Goal: Transaction & Acquisition: Purchase product/service

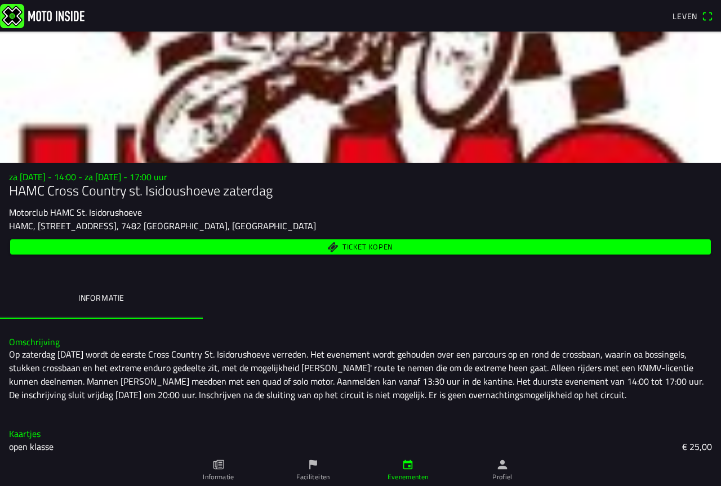
scroll to position [23, 0]
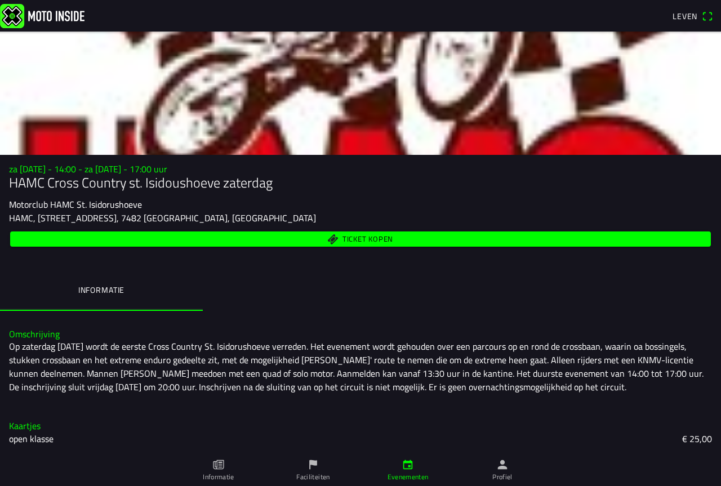
click at [707, 15] on span "Leven" at bounding box center [693, 16] width 41 height 18
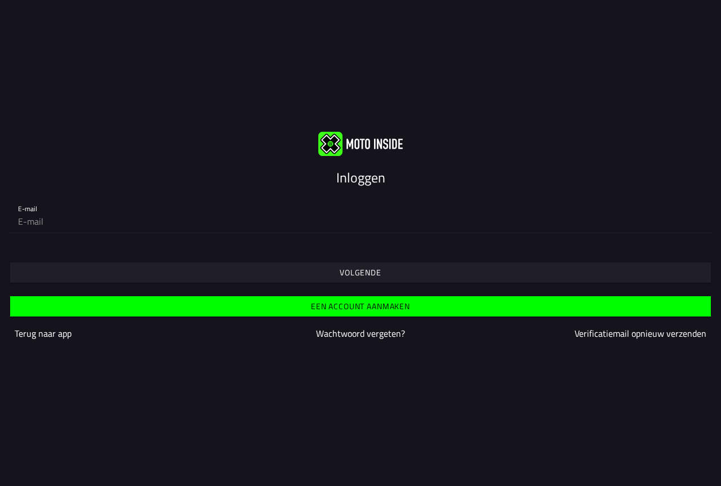
click at [76, 217] on input "email" at bounding box center [360, 221] width 685 height 23
type input "[EMAIL_ADDRESS][DOMAIN_NAME]"
click at [367, 269] on font "Volgende" at bounding box center [361, 272] width 42 height 12
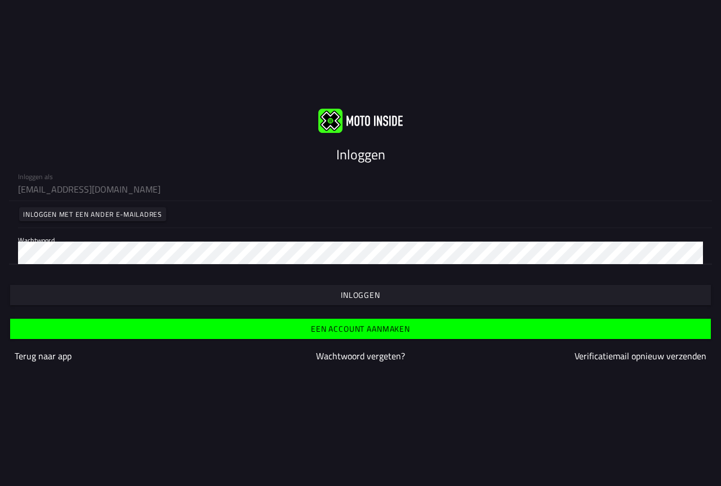
click at [297, 292] on span "button" at bounding box center [360, 295] width 683 height 20
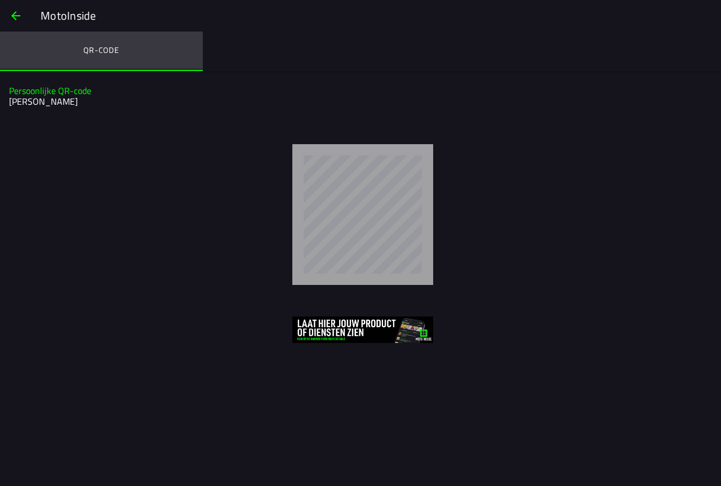
click at [108, 48] on font "QR-code" at bounding box center [101, 50] width 36 height 12
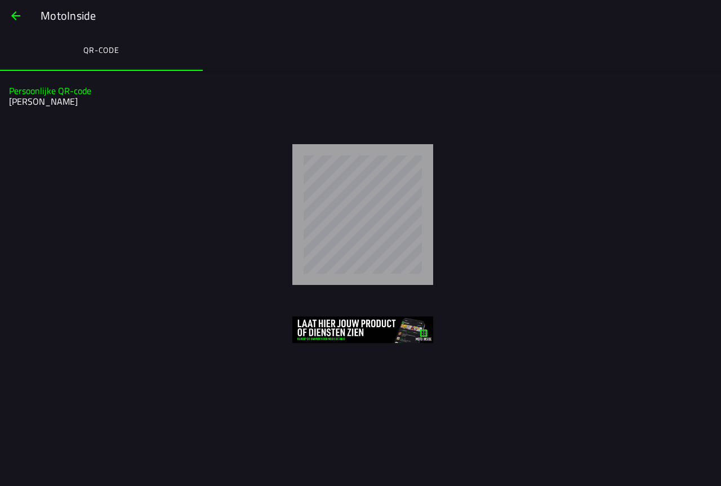
click at [15, 13] on span "button" at bounding box center [16, 15] width 14 height 27
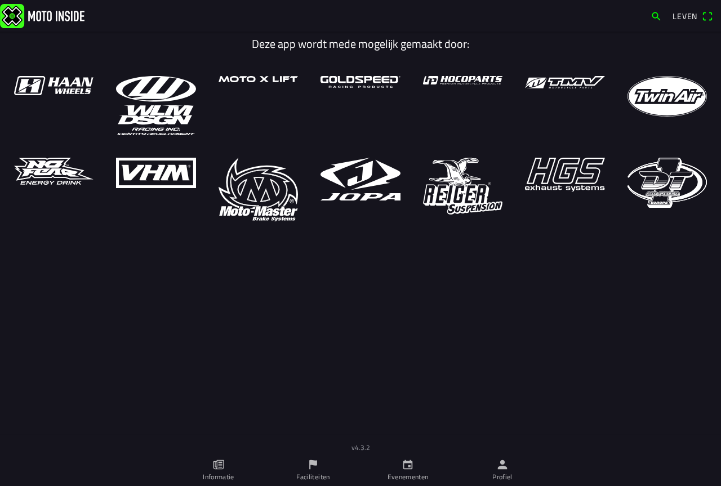
click at [415, 469] on link "Evenementen" at bounding box center [407, 471] width 95 height 32
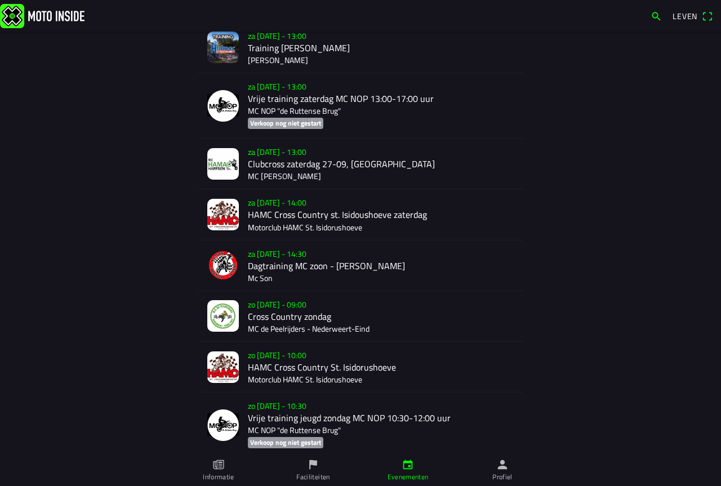
scroll to position [649, 0]
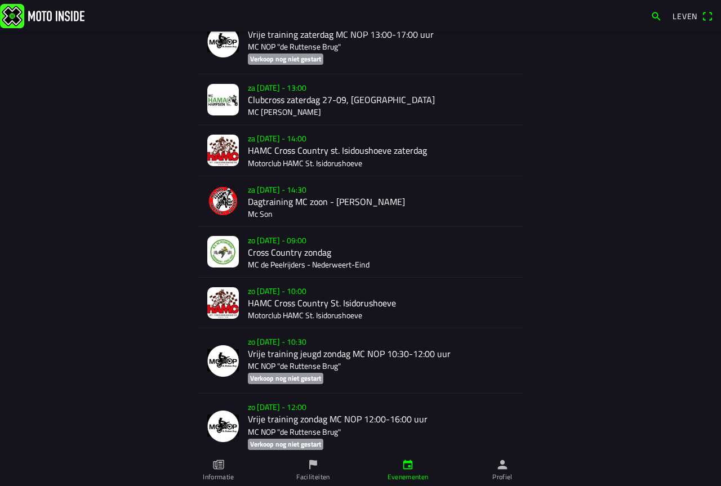
click at [283, 133] on div "za 27 sep. - 14:00 HAMC Cross Country st. Isidoushoeve zaterdag Motorclub HAMC …" at bounding box center [381, 150] width 266 height 50
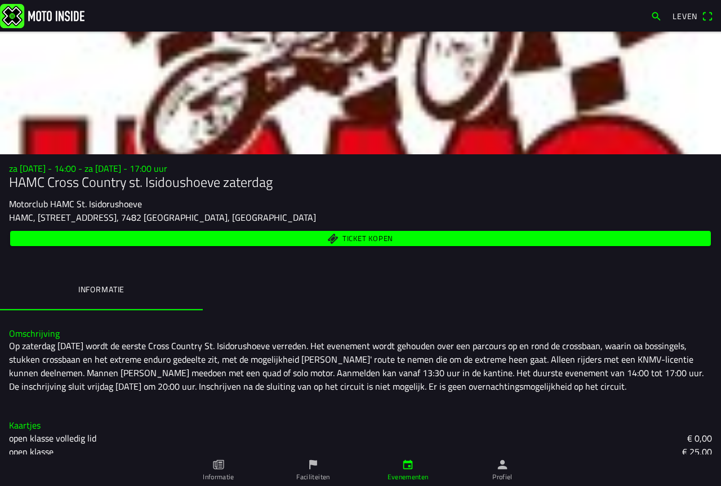
scroll to position [36, 0]
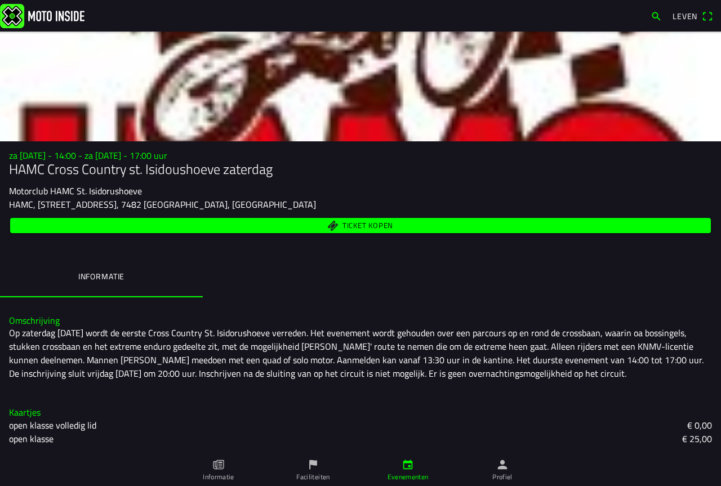
click at [360, 224] on font "Ticket kopen" at bounding box center [367, 225] width 51 height 11
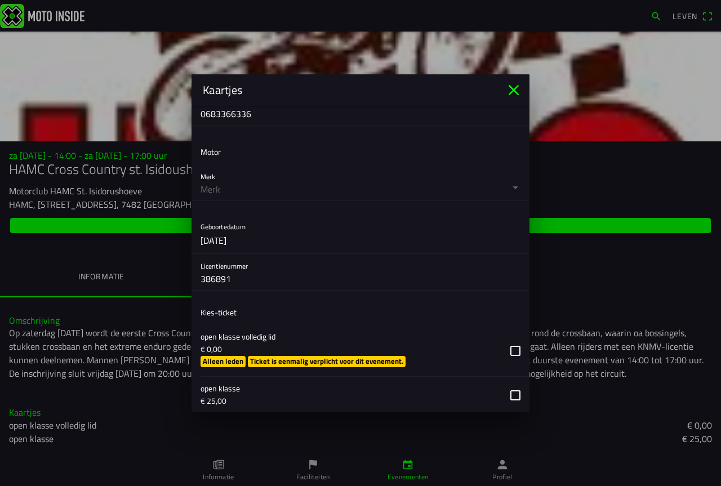
scroll to position [338, 0]
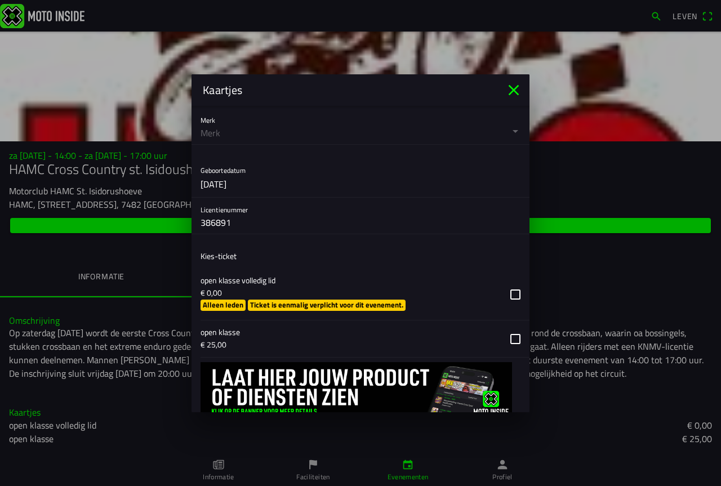
click at [507, 293] on button "button" at bounding box center [365, 294] width 329 height 51
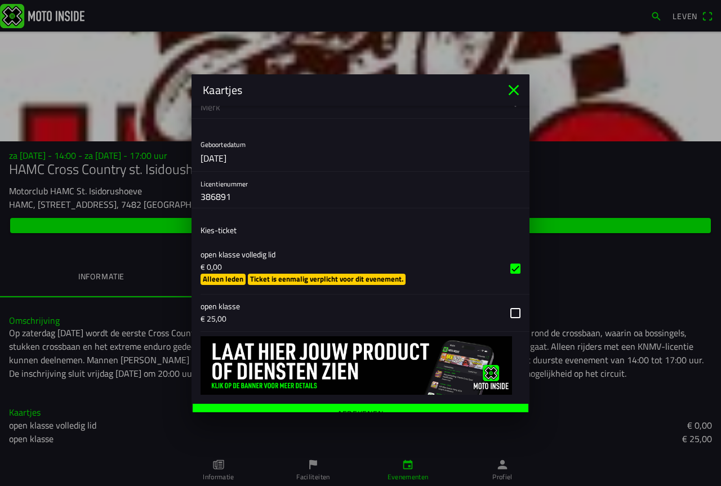
scroll to position [378, 0]
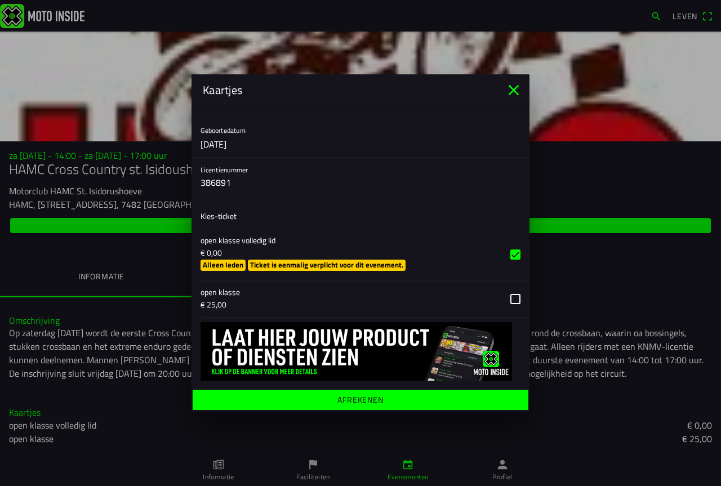
click at [355, 397] on font "Afrekenen" at bounding box center [360, 399] width 46 height 12
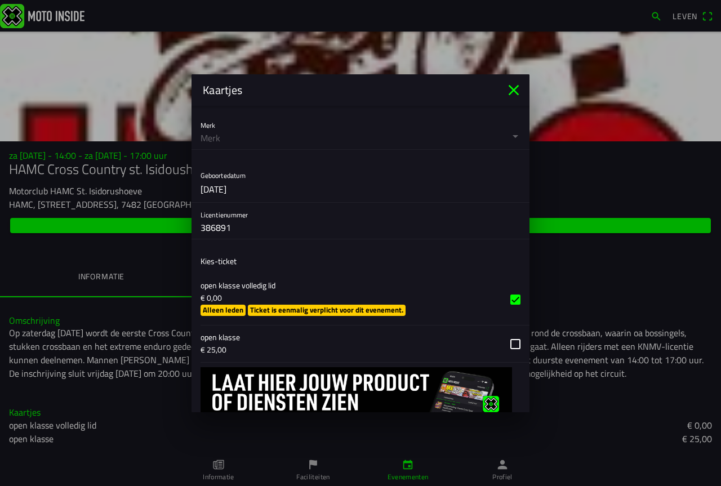
scroll to position [153, 0]
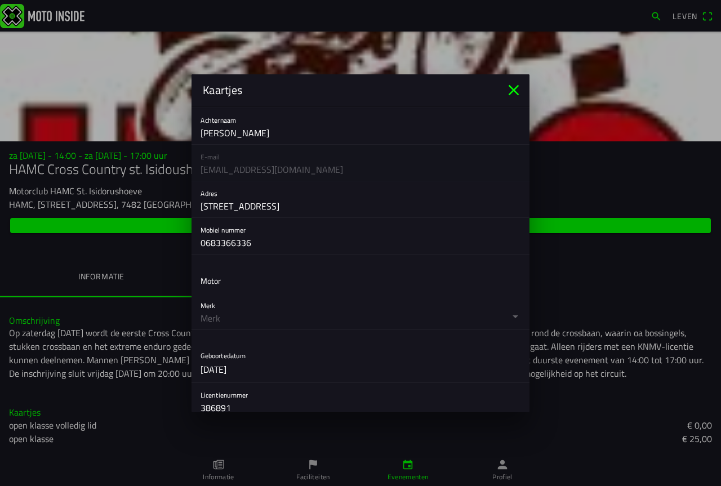
click at [507, 315] on button "button" at bounding box center [365, 311] width 329 height 36
click at [497, 268] on ion-backdrop at bounding box center [360, 243] width 721 height 486
click at [205, 310] on button "button" at bounding box center [365, 311] width 329 height 36
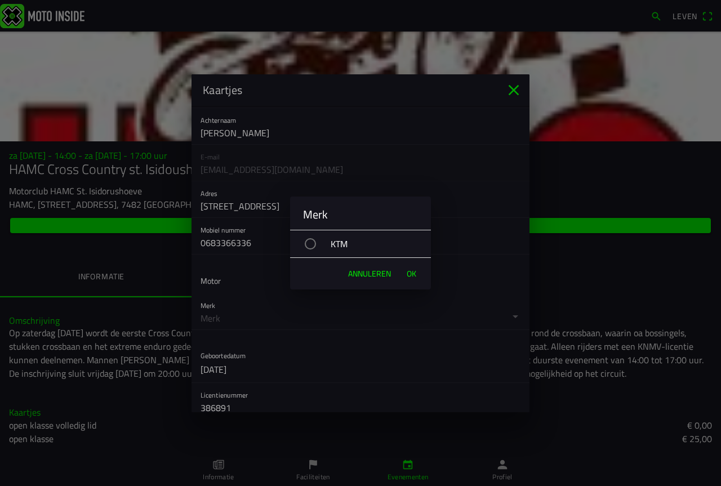
click at [362, 252] on div "KTM" at bounding box center [366, 244] width 130 height 28
click at [313, 243] on div "button" at bounding box center [311, 244] width 6 height 6
click at [374, 275] on font "Annuleren" at bounding box center [369, 274] width 43 height 12
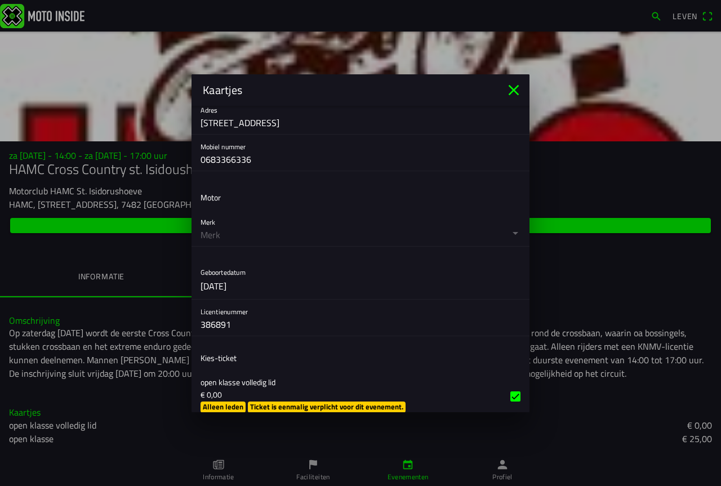
scroll to position [265, 0]
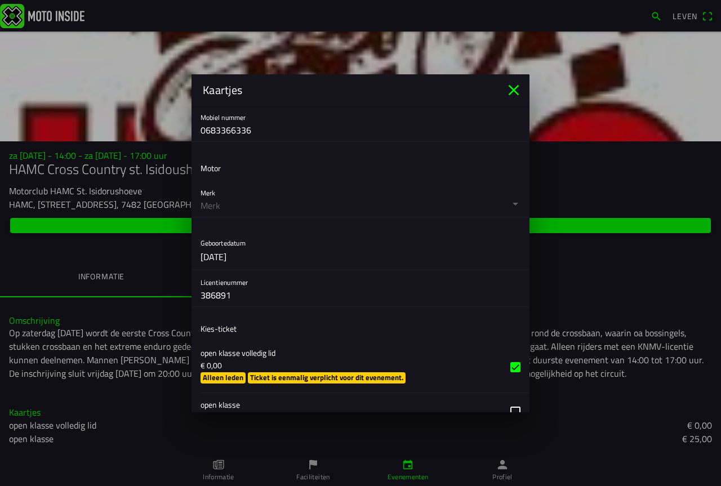
click at [203, 200] on button "button" at bounding box center [365, 199] width 329 height 36
click at [203, 200] on ion-backdrop at bounding box center [360, 243] width 721 height 486
click at [505, 204] on button "button" at bounding box center [365, 199] width 329 height 36
click at [508, 204] on ion-backdrop at bounding box center [360, 243] width 721 height 486
click at [508, 204] on button "button" at bounding box center [365, 199] width 329 height 36
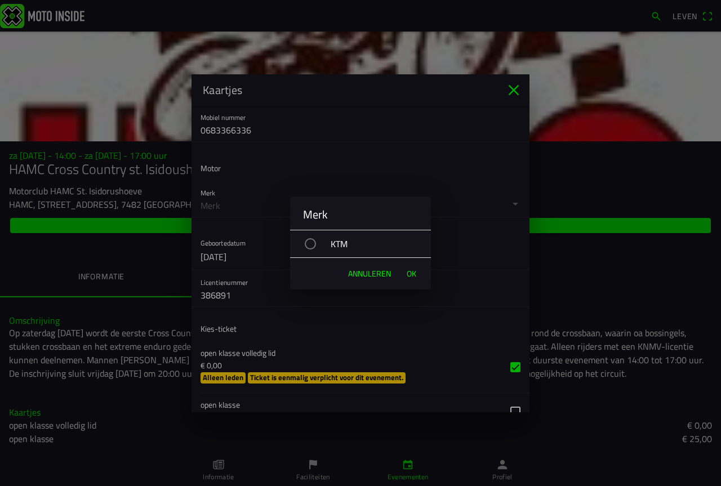
click at [312, 244] on div "button" at bounding box center [310, 243] width 11 height 11
click at [409, 270] on font "OK" at bounding box center [412, 274] width 10 height 12
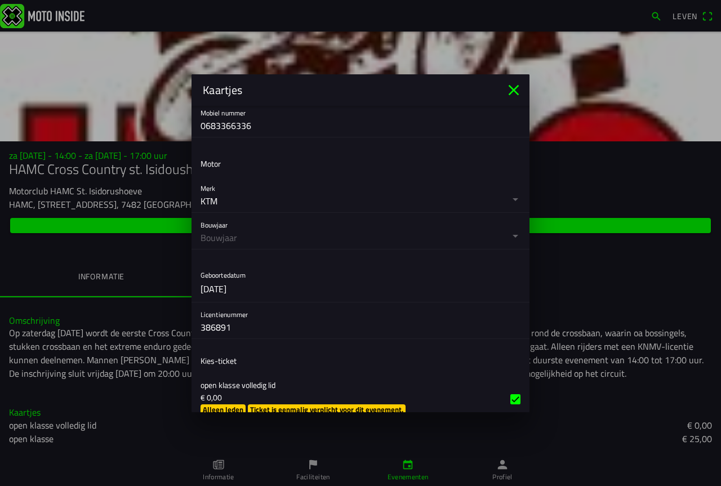
scroll to position [154, 0]
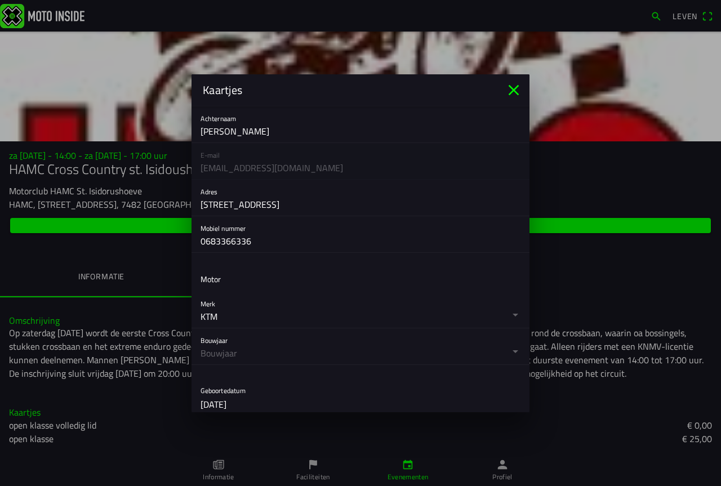
click at [511, 315] on button "button" at bounding box center [365, 310] width 329 height 36
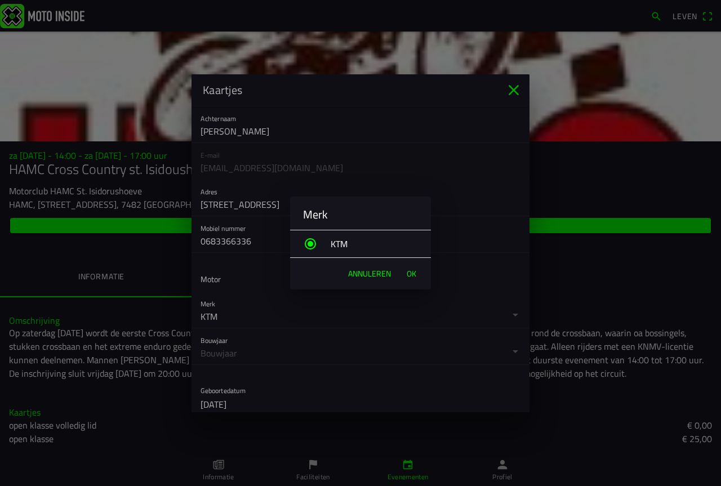
click at [367, 271] on font "Annuleren" at bounding box center [369, 274] width 43 height 12
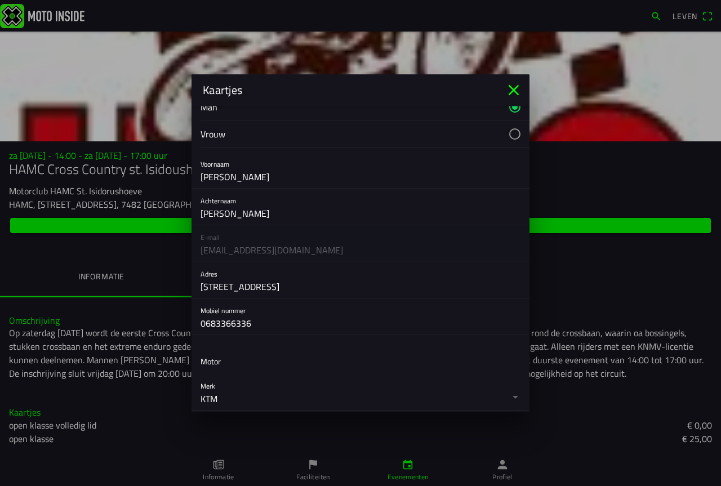
scroll to position [225, 0]
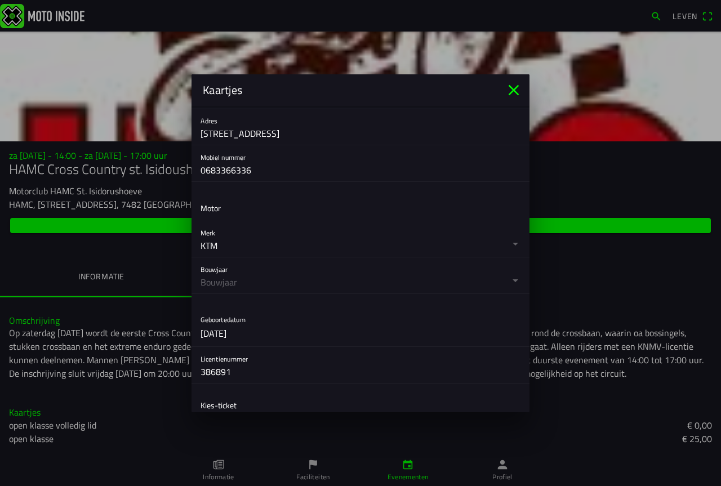
click at [501, 242] on button "button" at bounding box center [365, 239] width 329 height 36
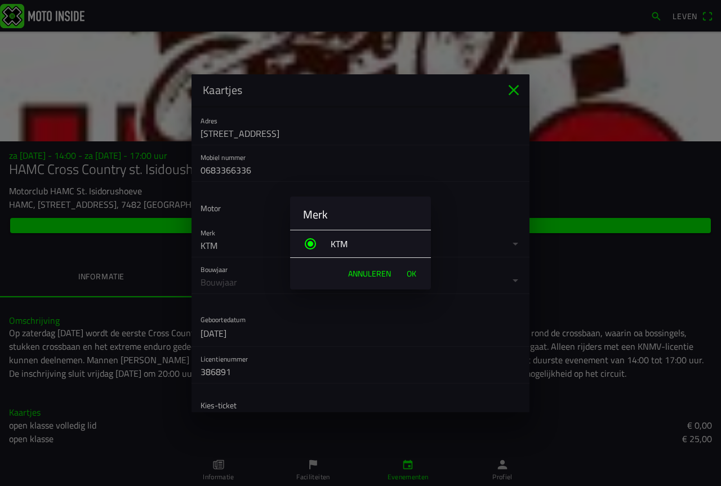
click at [313, 244] on div "button" at bounding box center [311, 244] width 6 height 6
click at [307, 243] on div "button" at bounding box center [310, 243] width 11 height 11
click at [317, 209] on font "Merk" at bounding box center [315, 214] width 25 height 17
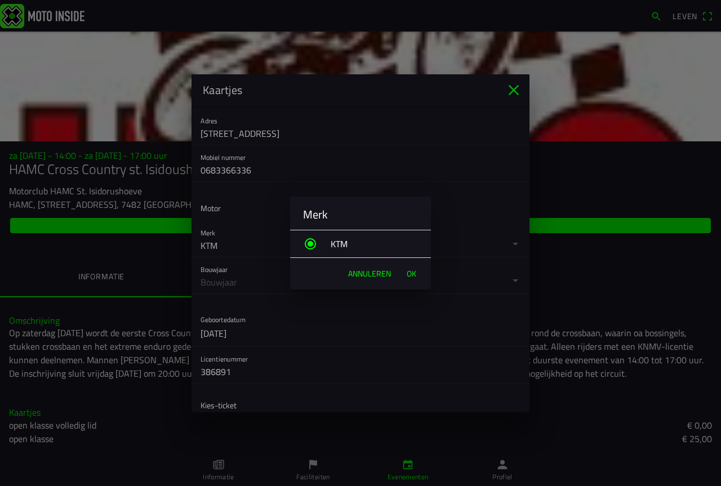
drag, startPoint x: 317, startPoint y: 209, endPoint x: 332, endPoint y: 237, distance: 32.0
click at [317, 210] on font "Merk" at bounding box center [315, 214] width 25 height 17
click at [364, 274] on font "Annuleren" at bounding box center [369, 274] width 43 height 12
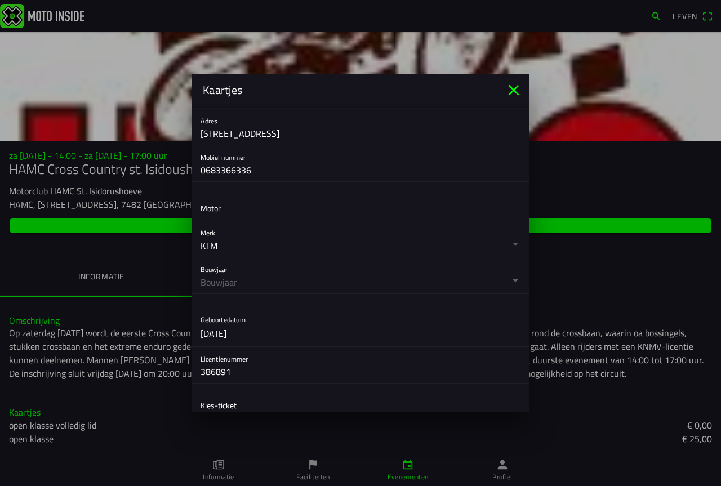
click at [515, 90] on icon "dichtbij" at bounding box center [514, 90] width 18 height 18
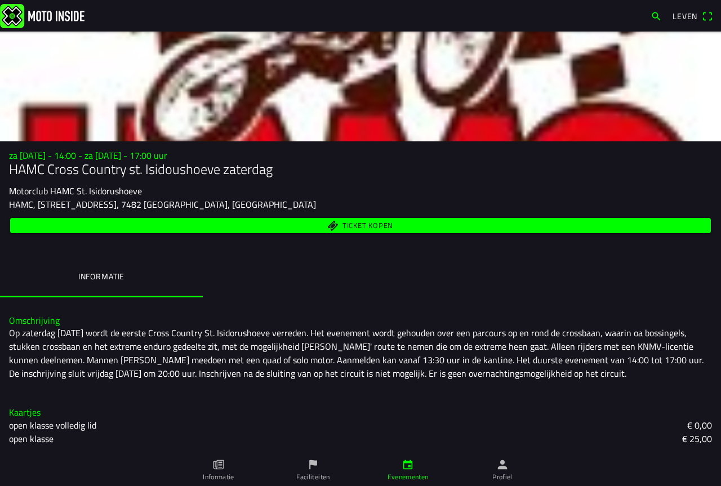
scroll to position [0, 0]
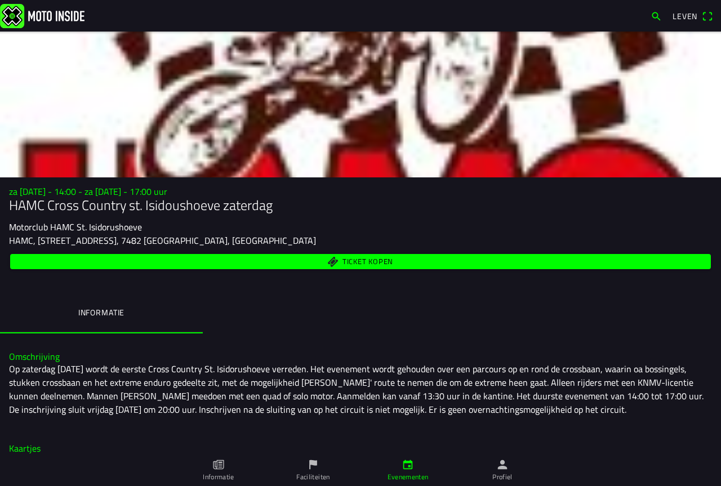
click at [694, 16] on font "Leven" at bounding box center [685, 16] width 25 height 12
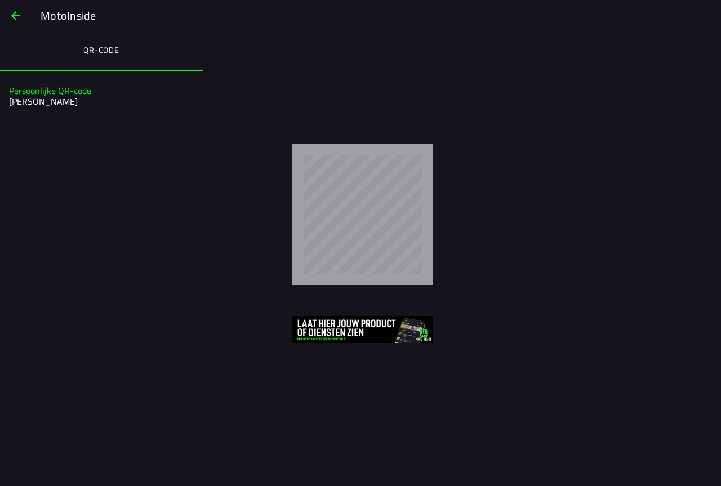
click at [15, 13] on span "button" at bounding box center [16, 15] width 14 height 27
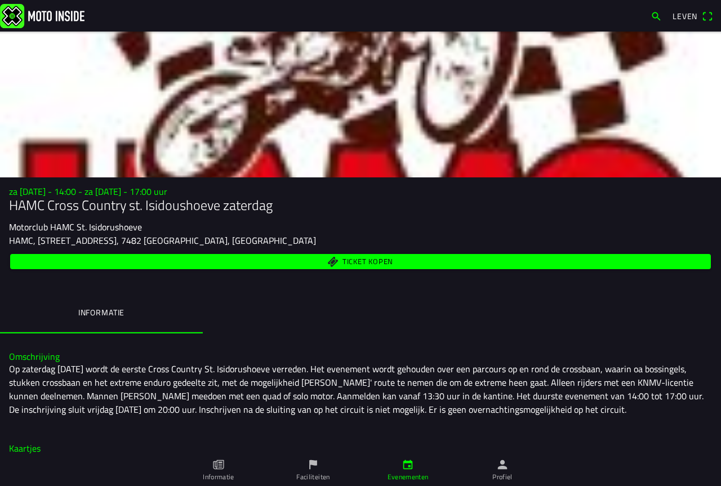
click at [16, 11] on img at bounding box center [42, 15] width 84 height 24
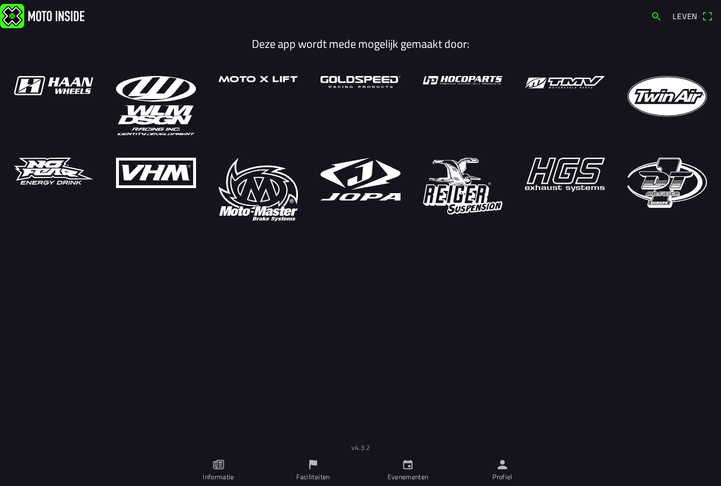
click at [508, 468] on icon "person" at bounding box center [502, 464] width 12 height 12
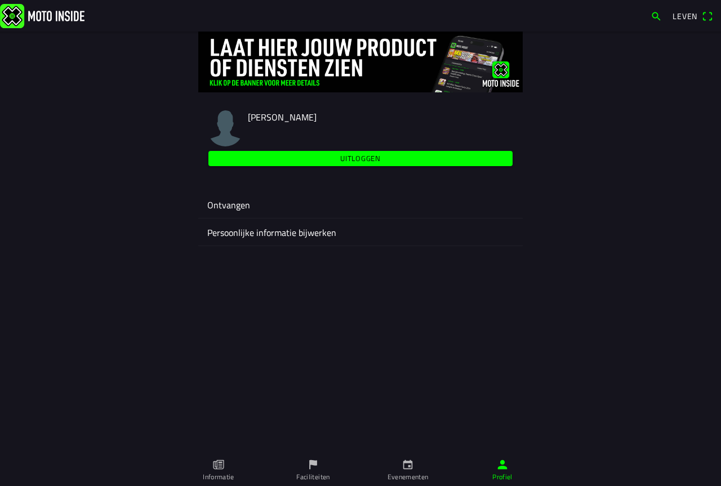
click at [277, 232] on font "Persoonlijke informatie bijwerken" at bounding box center [271, 233] width 129 height 14
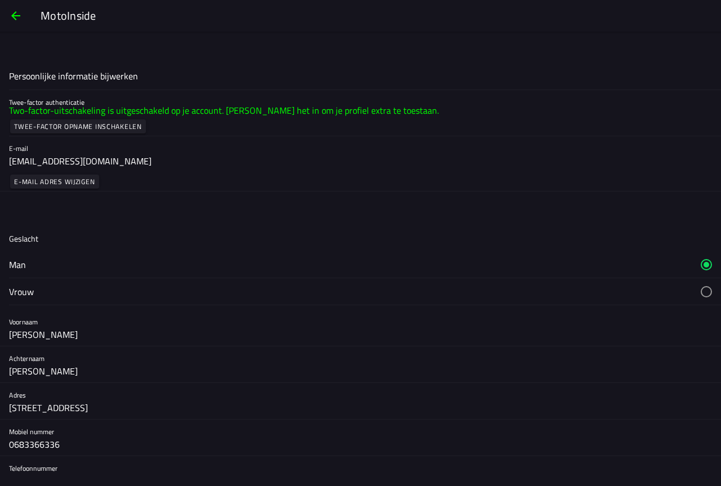
click at [17, 14] on span "button" at bounding box center [16, 15] width 14 height 27
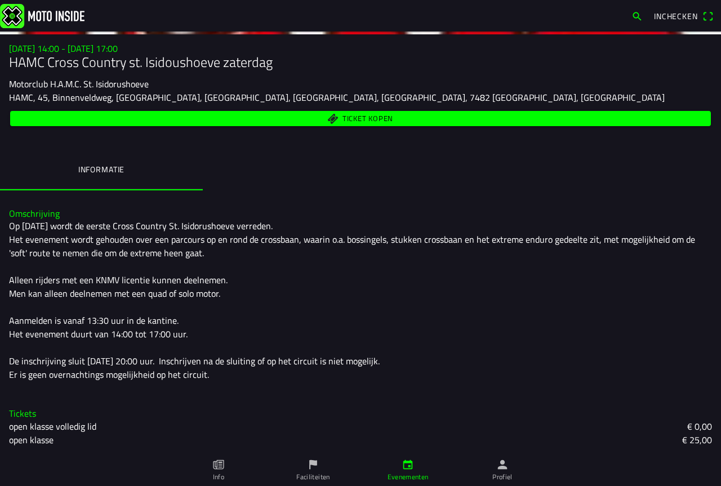
scroll to position [144, 0]
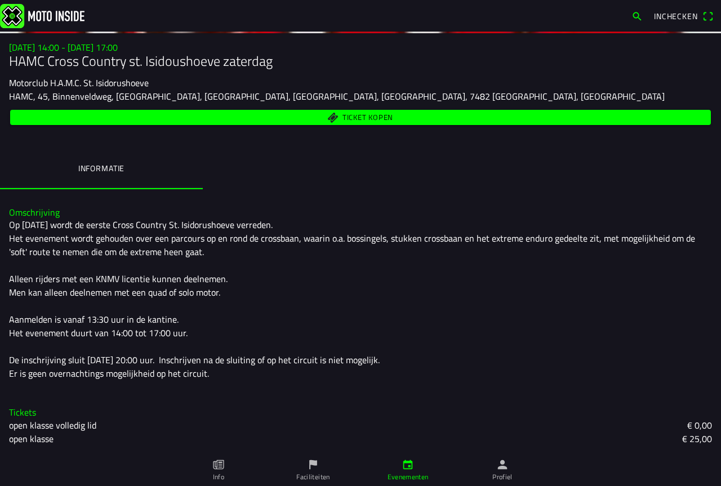
click at [350, 114] on span "Ticket kopen" at bounding box center [367, 117] width 51 height 7
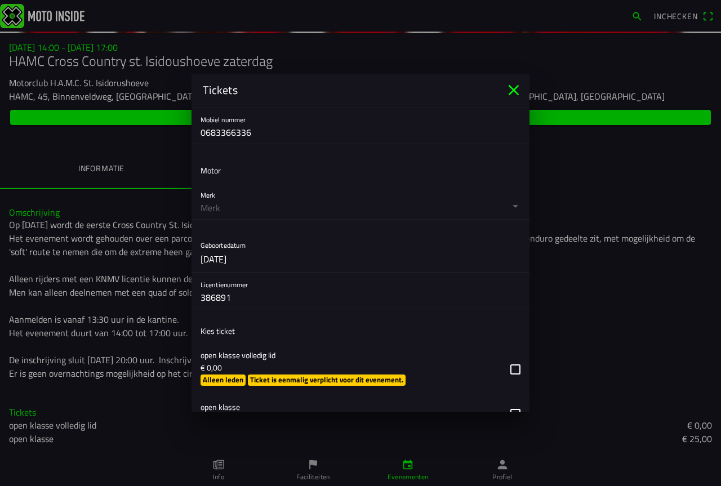
scroll to position [282, 0]
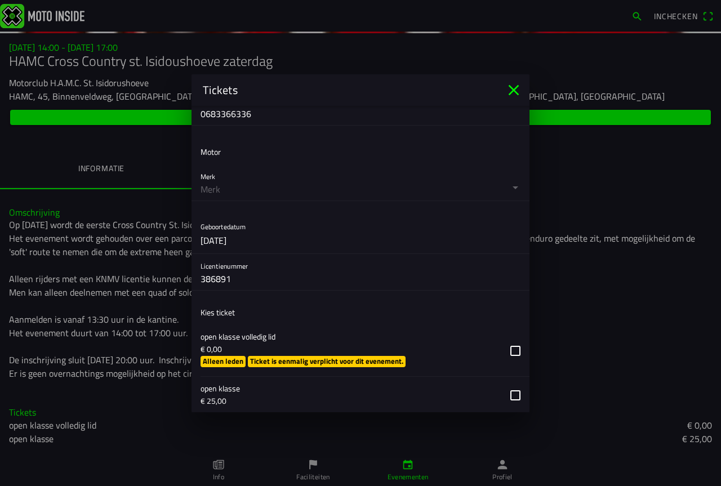
click at [505, 185] on button "button" at bounding box center [365, 182] width 329 height 36
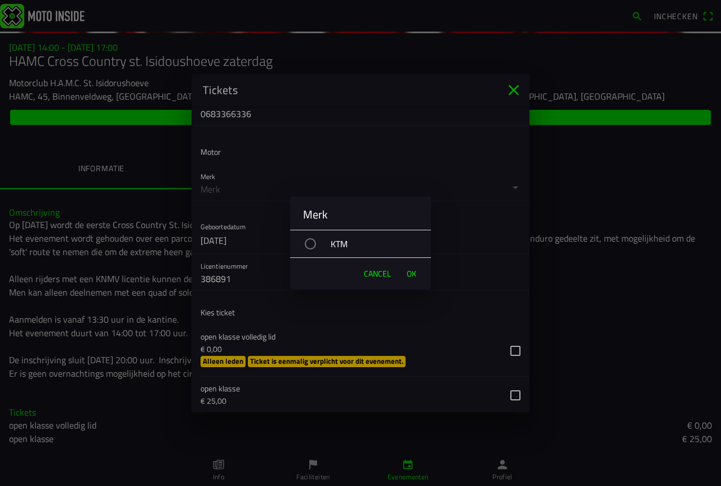
click at [377, 273] on span "Cancel" at bounding box center [377, 273] width 27 height 11
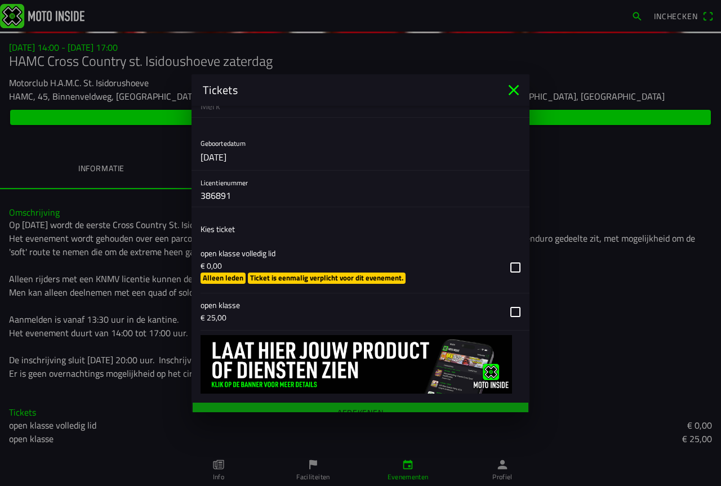
scroll to position [378, 0]
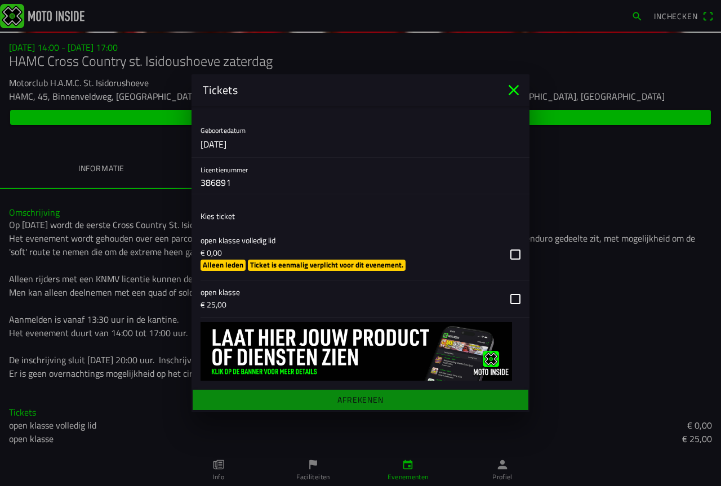
click at [336, 262] on button "button" at bounding box center [365, 254] width 329 height 51
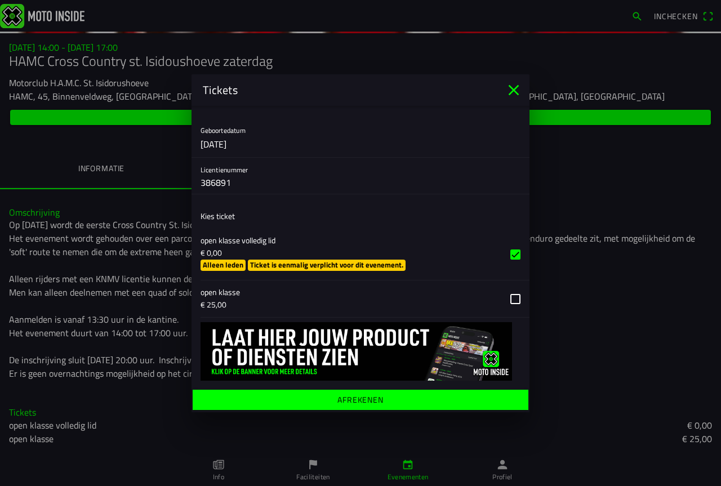
click at [353, 397] on ion-label "Afrekenen" at bounding box center [360, 399] width 46 height 8
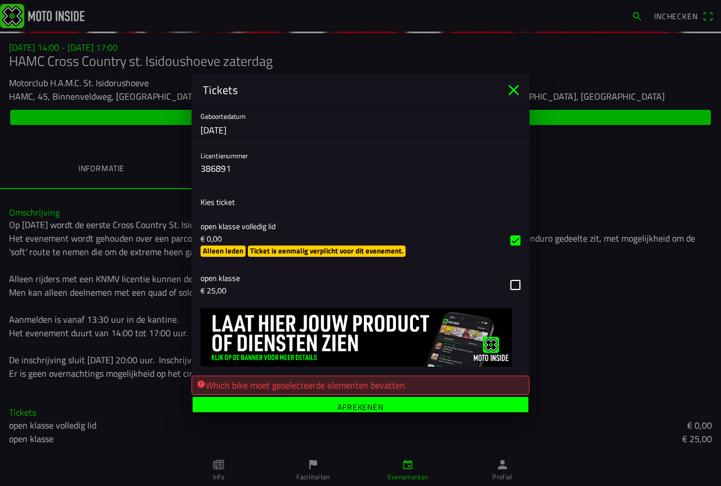
scroll to position [399, 0]
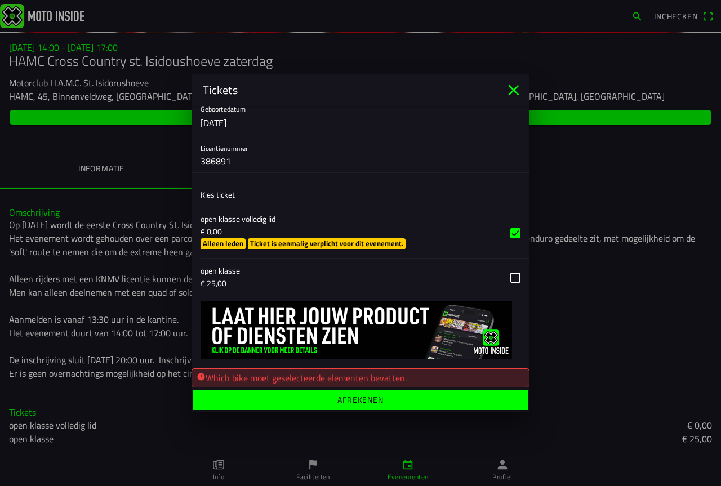
click at [372, 401] on ion-label "Afrekenen" at bounding box center [360, 399] width 46 height 8
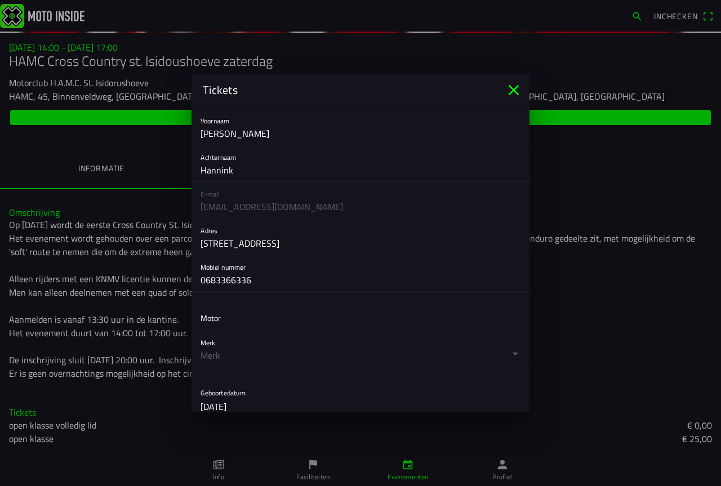
scroll to position [96, 0]
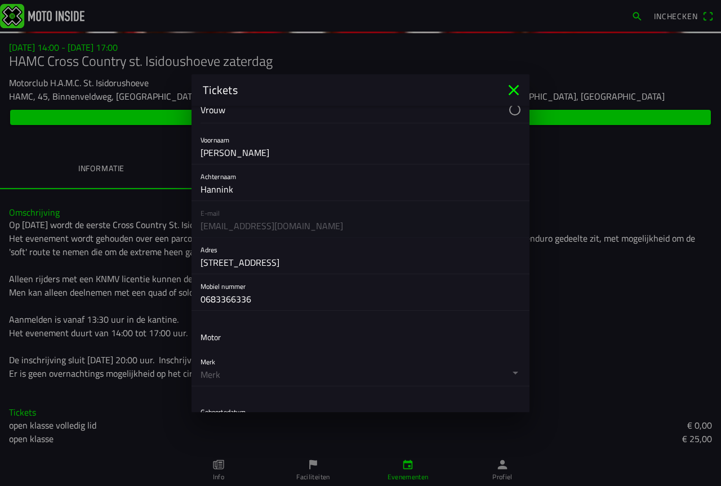
click at [500, 371] on button "button" at bounding box center [365, 368] width 329 height 36
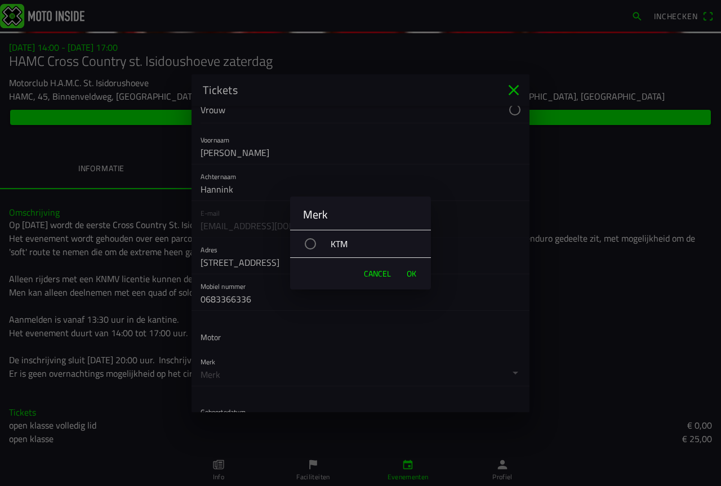
click at [314, 243] on div "button" at bounding box center [310, 243] width 11 height 11
click at [412, 273] on span "OK" at bounding box center [412, 273] width 10 height 11
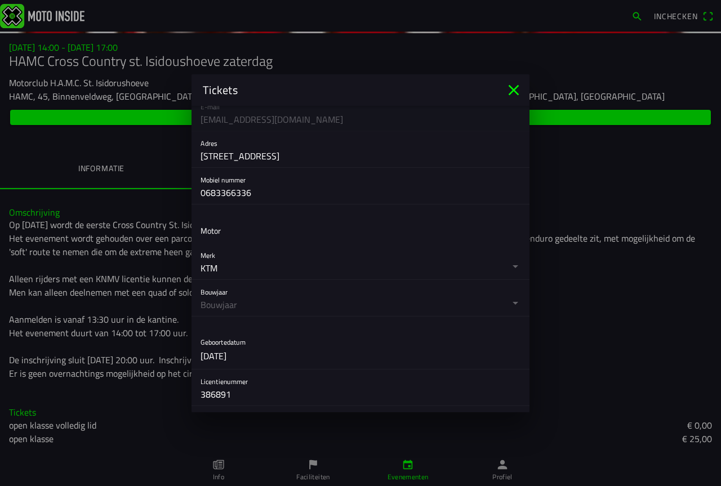
scroll to position [209, 0]
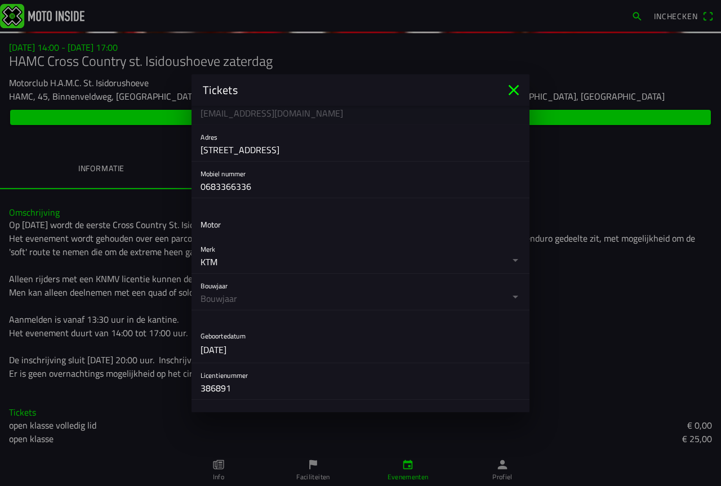
click at [509, 297] on button "button" at bounding box center [365, 292] width 329 height 36
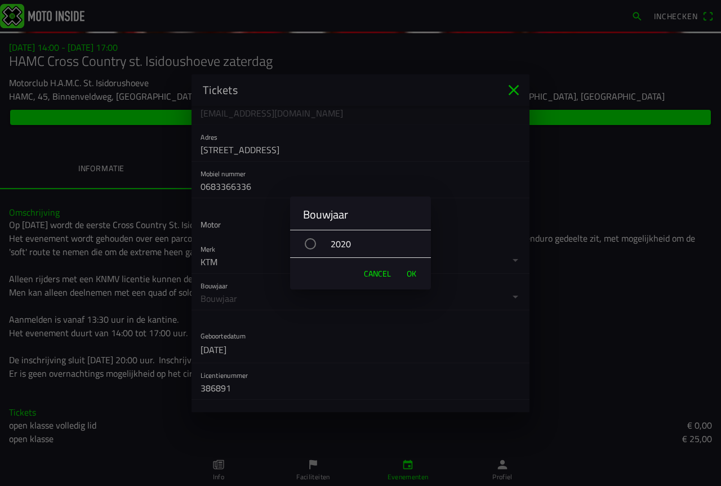
click at [310, 244] on div "button" at bounding box center [310, 243] width 11 height 11
click at [414, 271] on span "OK" at bounding box center [412, 273] width 10 height 11
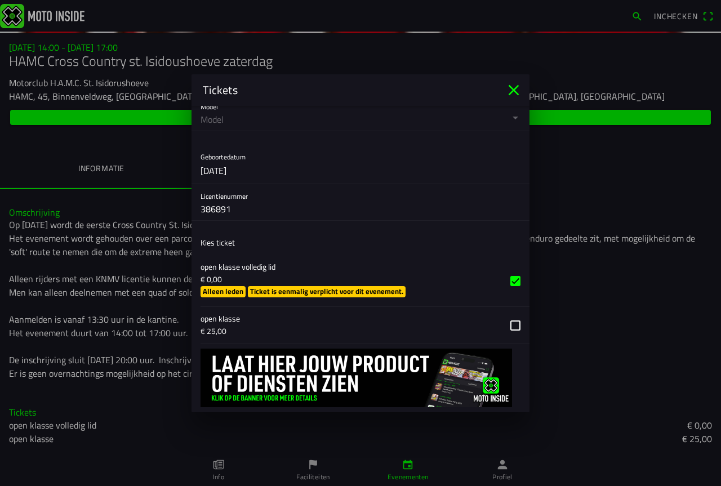
scroll to position [473, 0]
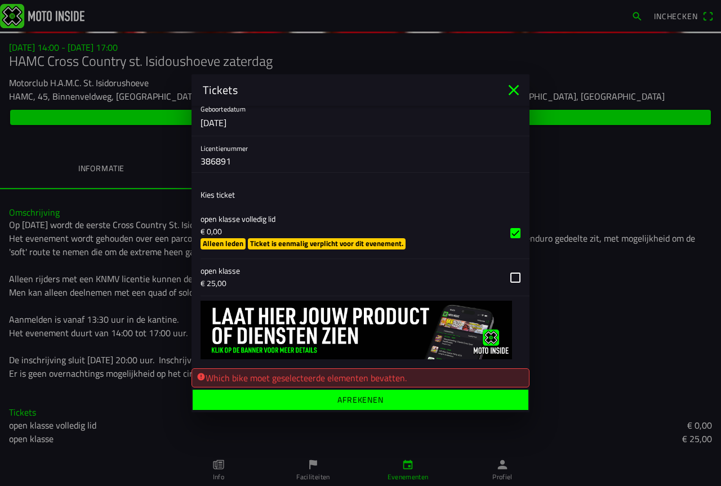
click at [350, 400] on ion-label "Afrekenen" at bounding box center [360, 399] width 46 height 8
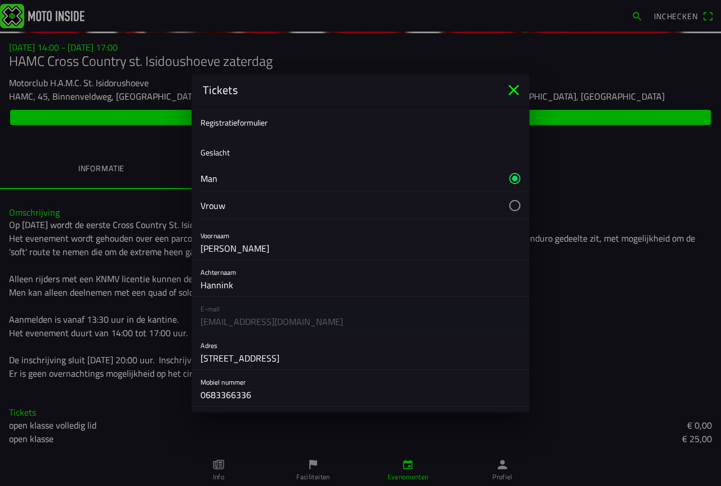
scroll to position [0, 0]
click at [511, 87] on icon "close" at bounding box center [514, 89] width 11 height 11
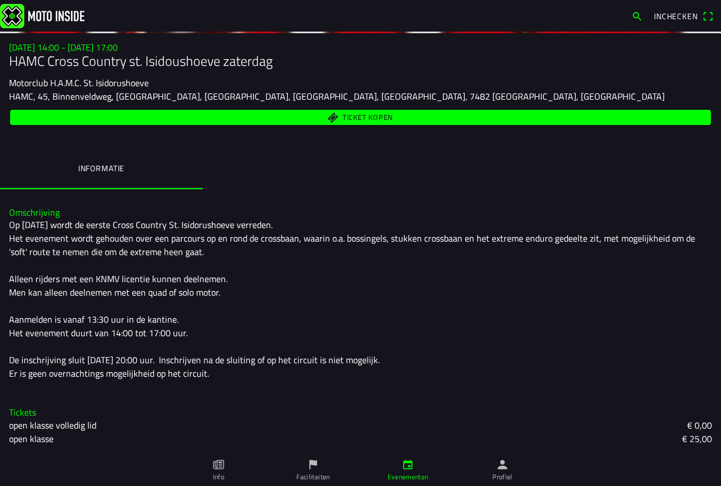
click at [10, 15] on img at bounding box center [42, 15] width 84 height 24
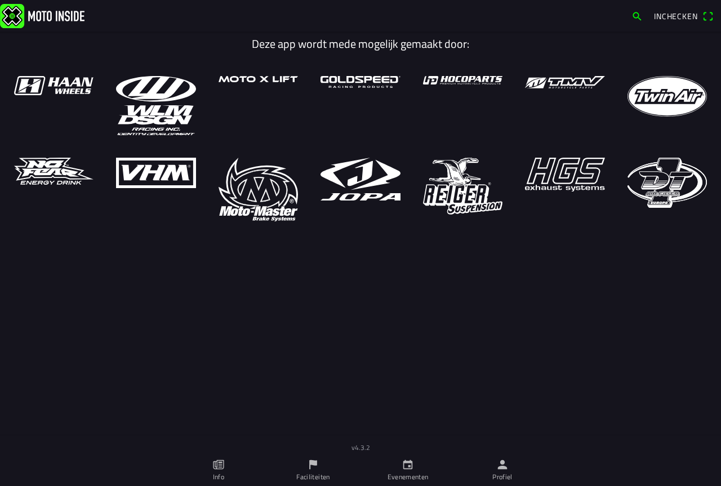
click at [10, 13] on img at bounding box center [42, 15] width 84 height 24
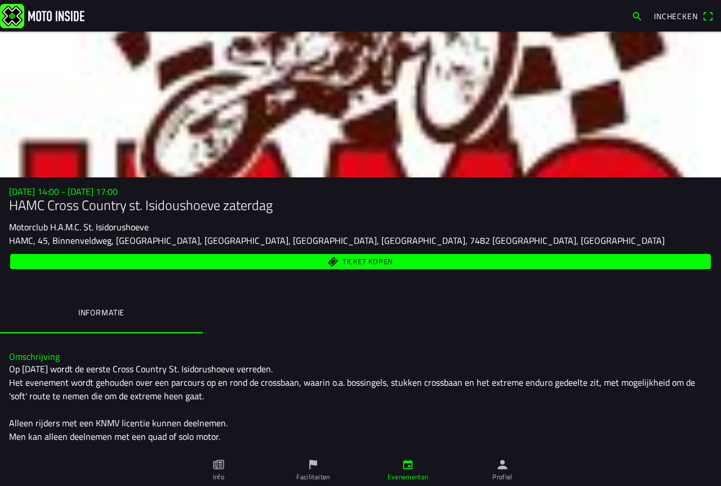
click at [342, 258] on span "Ticket kopen" at bounding box center [367, 261] width 51 height 7
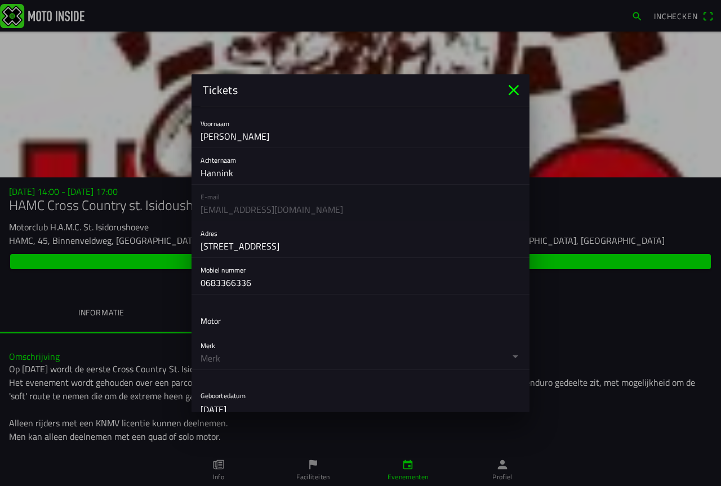
scroll to position [169, 0]
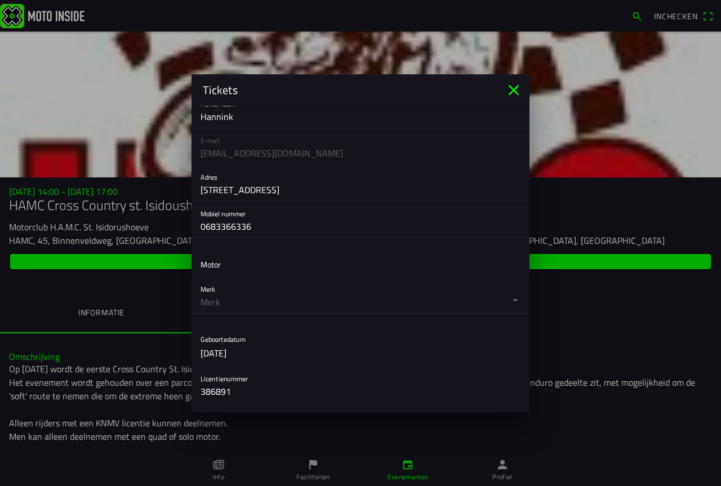
click at [210, 290] on button "button" at bounding box center [365, 295] width 329 height 36
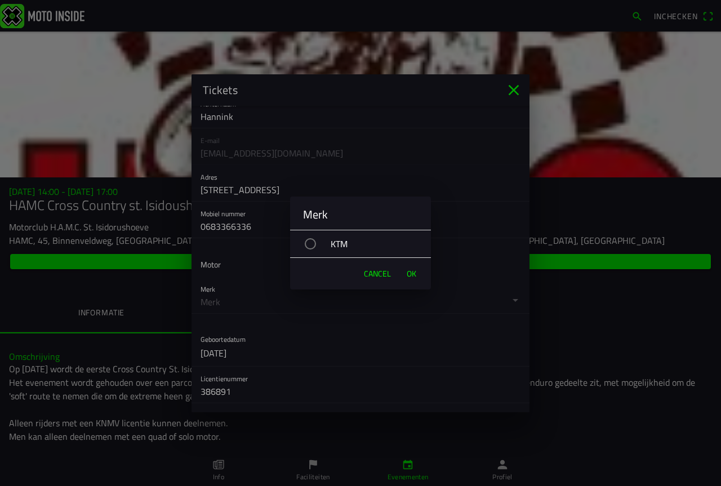
click at [372, 275] on span "Cancel" at bounding box center [377, 273] width 27 height 11
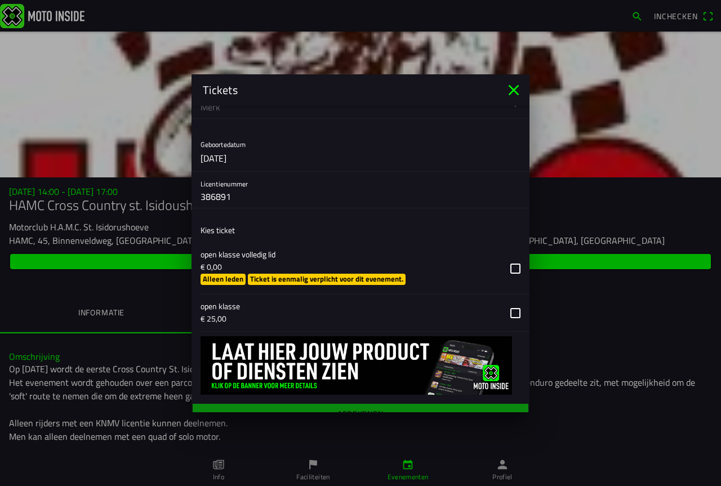
scroll to position [378, 0]
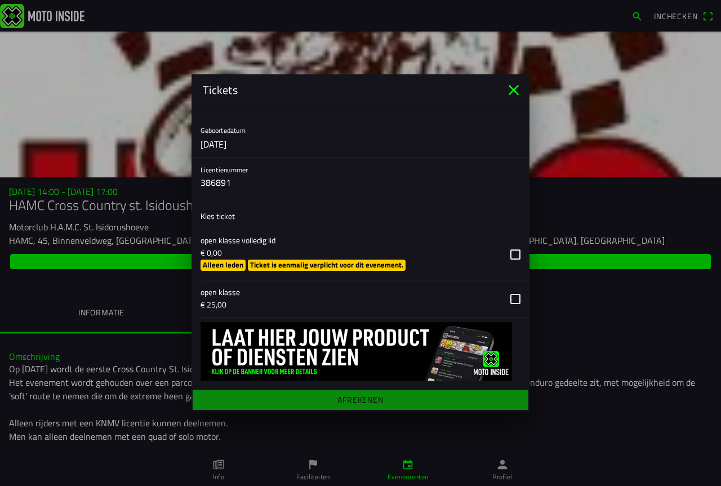
click at [361, 397] on main "Registratieformulier Geslacht Man Vrouw Voornaam Willem Achternaam Hannink E-ma…" at bounding box center [361, 259] width 338 height 306
click at [224, 261] on button "button" at bounding box center [365, 254] width 329 height 51
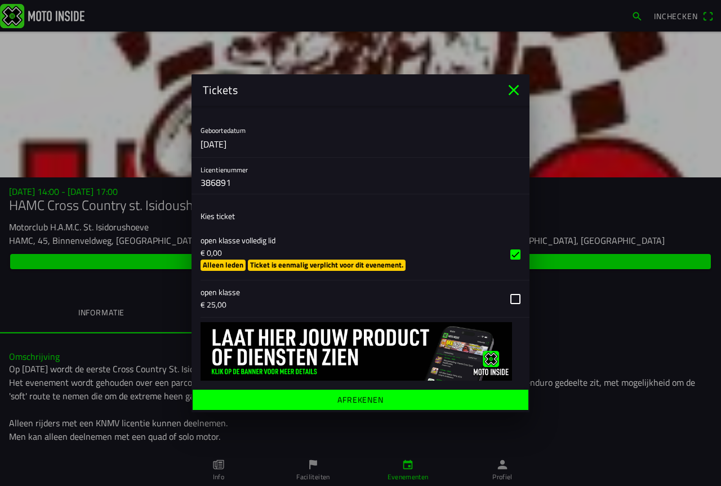
click at [345, 398] on ion-label "Afrekenen" at bounding box center [360, 399] width 46 height 8
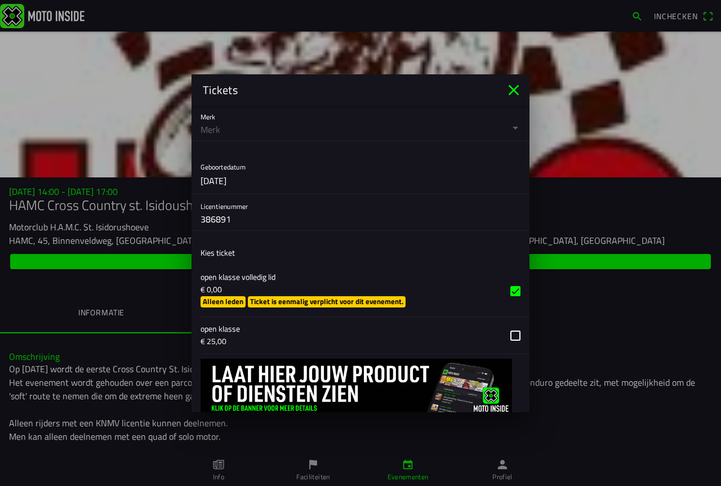
scroll to position [209, 0]
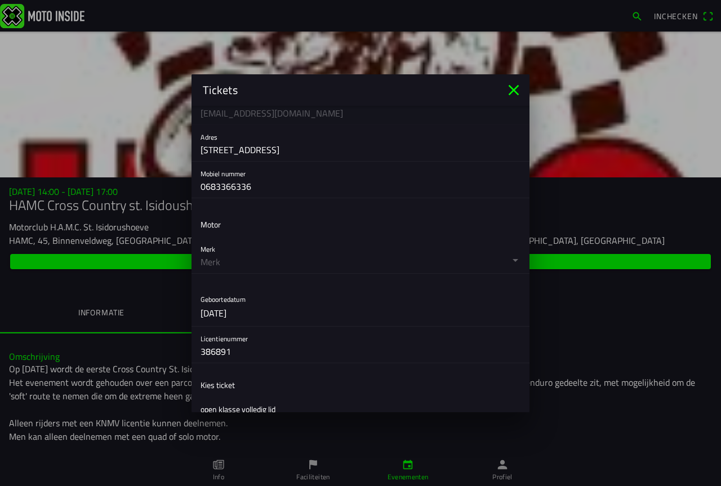
click at [506, 256] on button "button" at bounding box center [365, 255] width 329 height 36
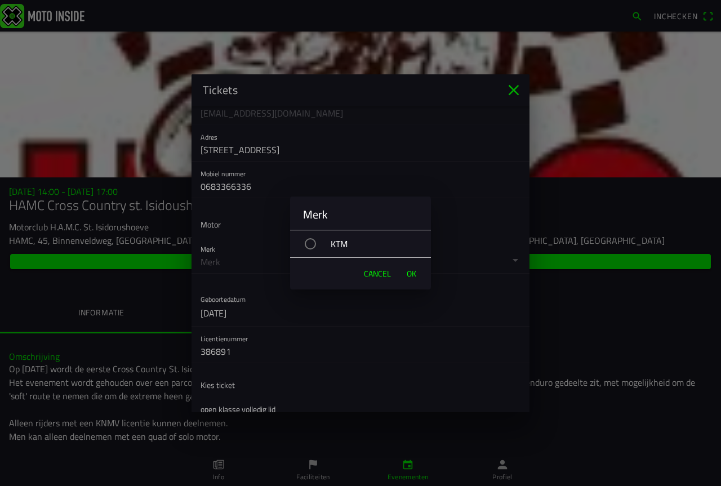
click at [310, 243] on div "button" at bounding box center [310, 243] width 11 height 11
click at [411, 271] on span "OK" at bounding box center [412, 273] width 10 height 11
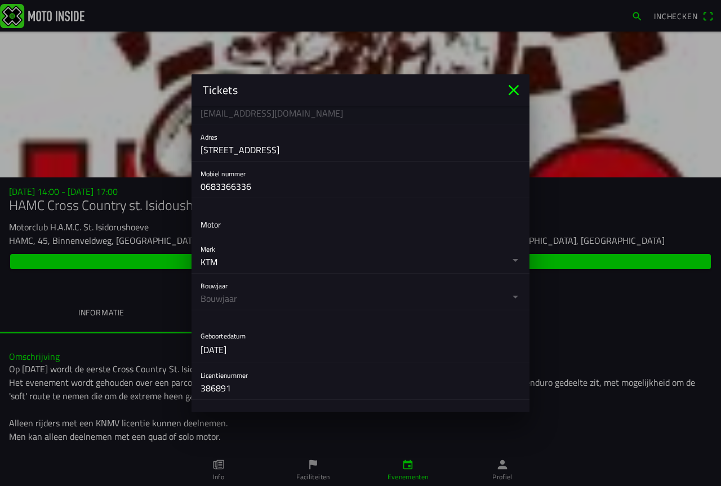
click at [506, 293] on button "button" at bounding box center [365, 292] width 329 height 36
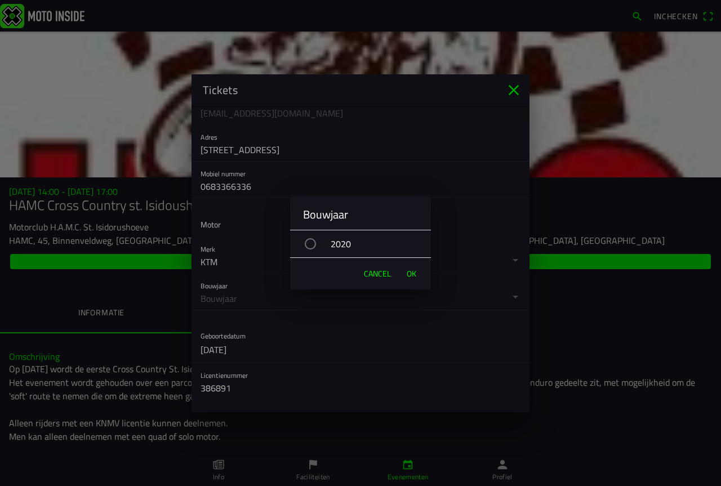
click at [314, 243] on div "button" at bounding box center [310, 243] width 11 height 11
click at [415, 271] on span "OK" at bounding box center [412, 273] width 10 height 11
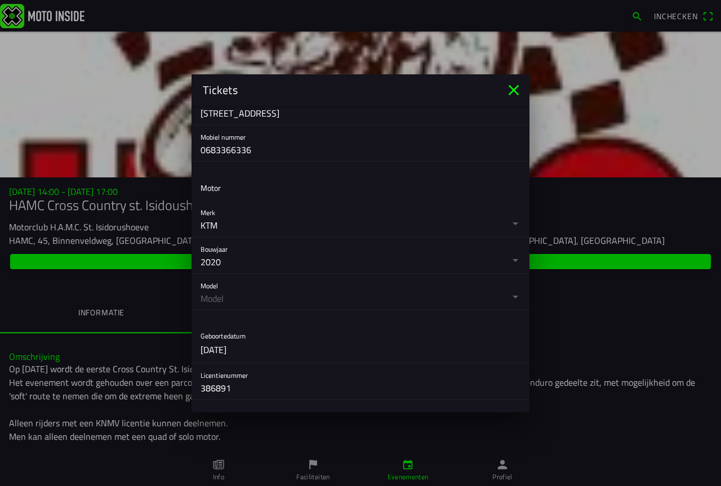
scroll to position [265, 0]
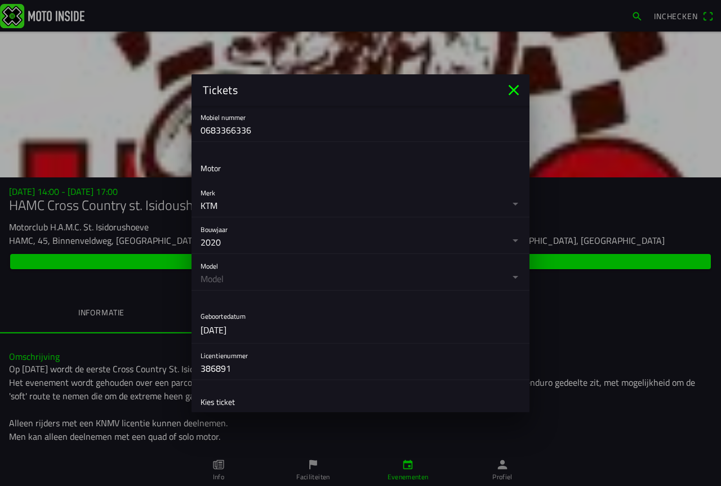
click at [505, 276] on button "button" at bounding box center [365, 272] width 329 height 36
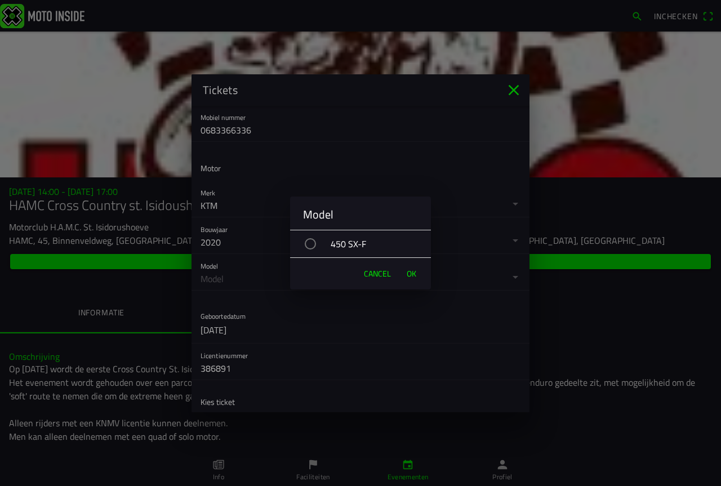
click at [309, 240] on div "button" at bounding box center [310, 243] width 11 height 11
click at [414, 273] on span "OK" at bounding box center [412, 273] width 10 height 11
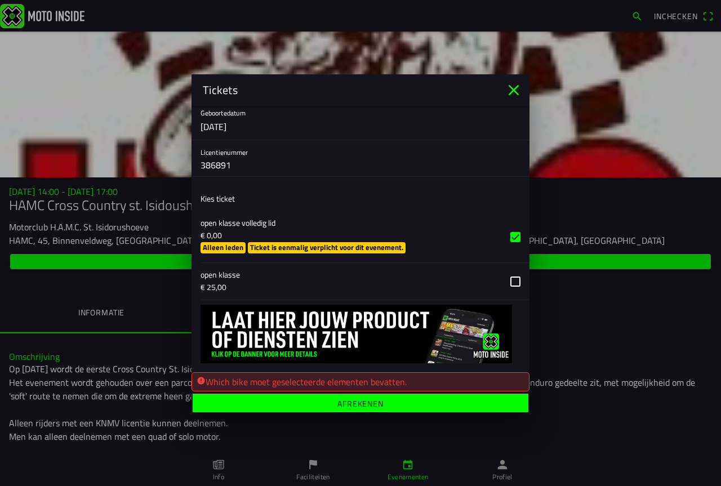
scroll to position [452, 0]
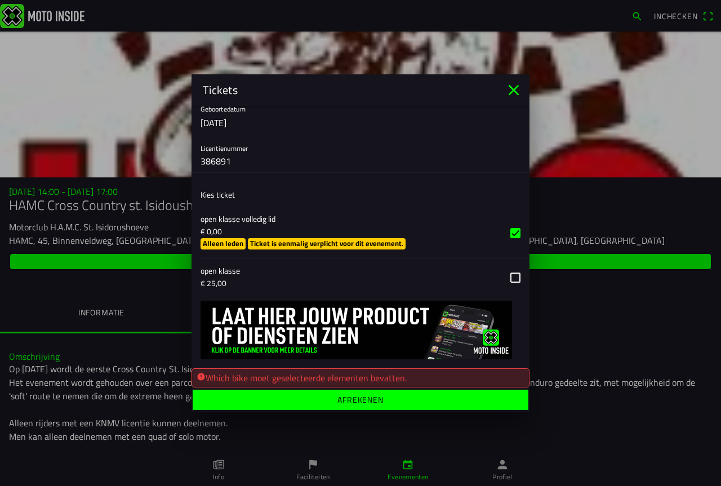
click at [359, 397] on ion-label "Afrekenen" at bounding box center [360, 399] width 46 height 8
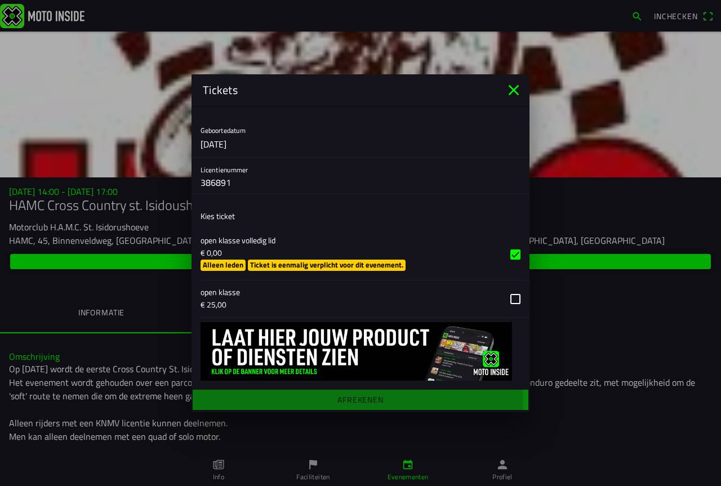
scroll to position [430, 0]
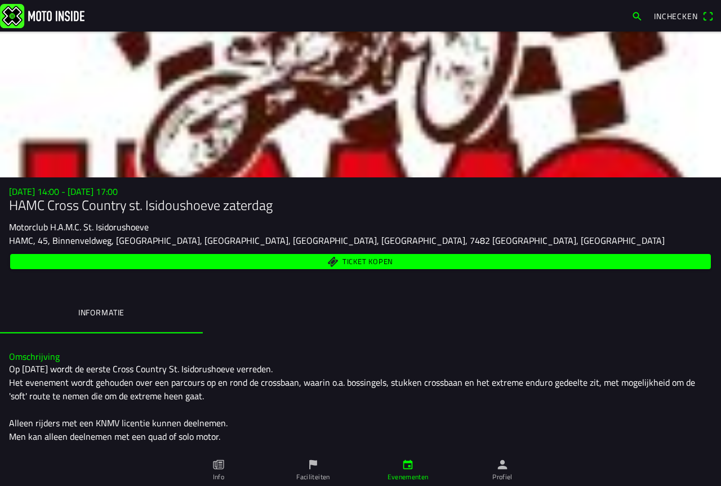
click at [20, 14] on img at bounding box center [42, 15] width 84 height 24
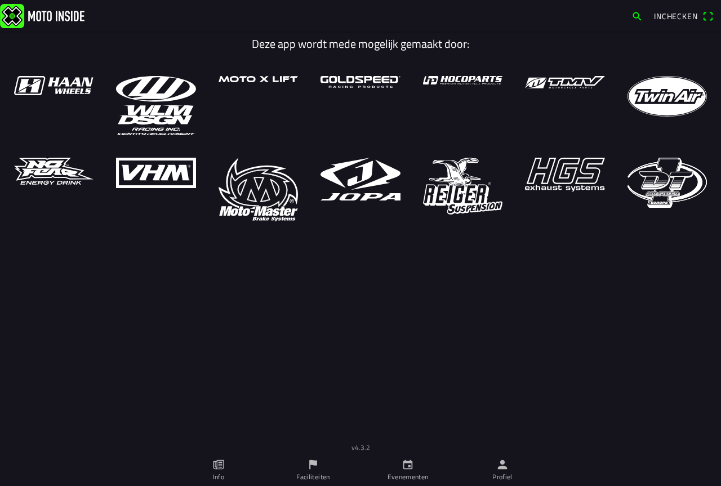
click at [219, 470] on icon "paper" at bounding box center [218, 464] width 12 height 12
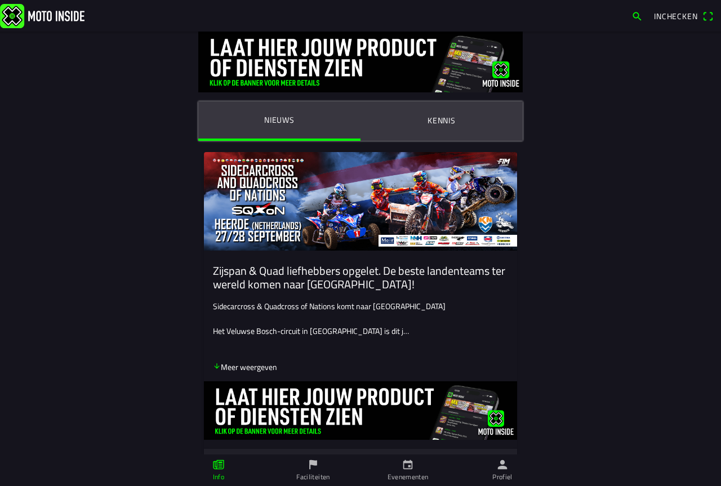
click at [407, 471] on link "Evenementen" at bounding box center [407, 471] width 95 height 32
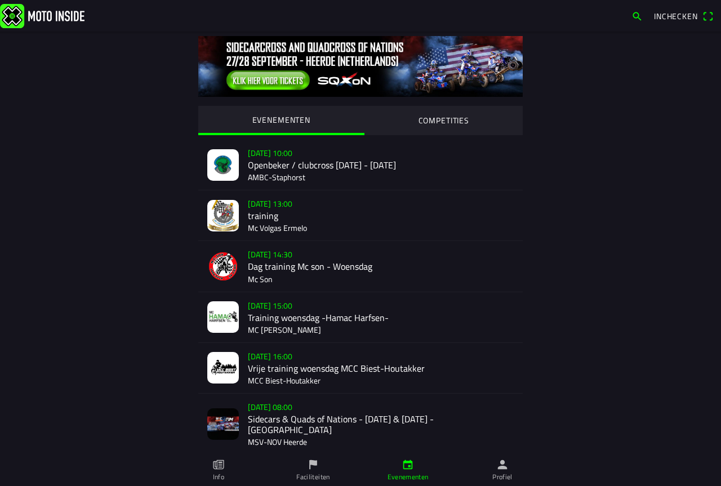
click at [315, 469] on icon "flag" at bounding box center [313, 464] width 12 height 12
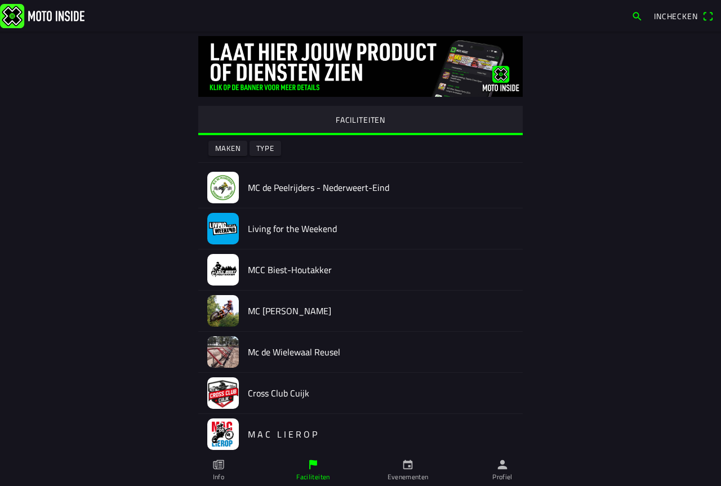
click at [402, 468] on icon "calendar" at bounding box center [408, 464] width 12 height 12
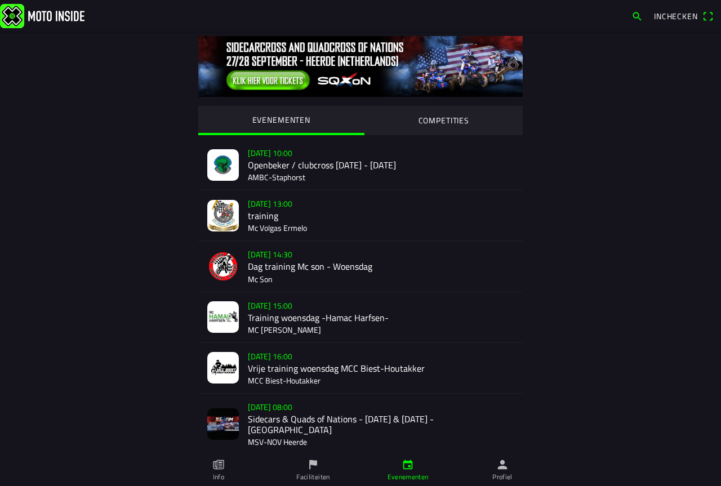
click at [503, 471] on link "Profiel" at bounding box center [502, 471] width 95 height 32
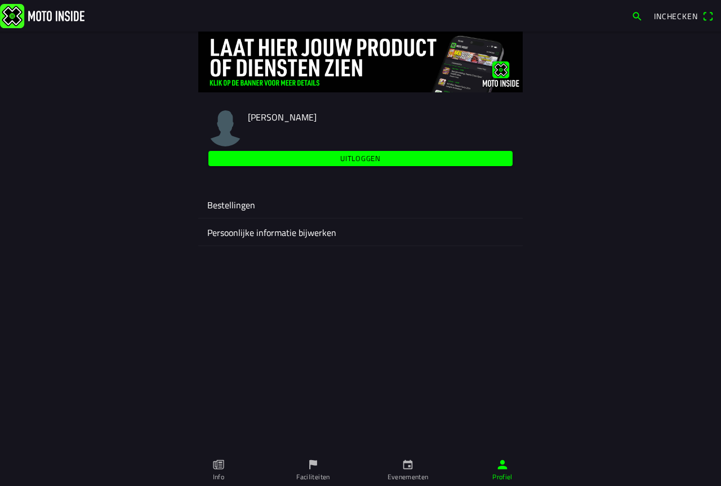
click at [239, 202] on ion-label "Bestellingen" at bounding box center [360, 205] width 306 height 14
